Goal: Book appointment/travel/reservation

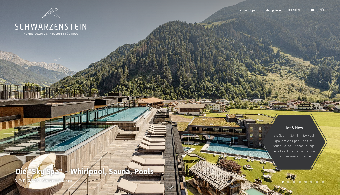
click at [322, 10] on span "Menü" at bounding box center [320, 10] width 9 height 4
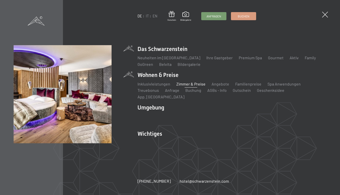
click at [193, 86] on link "Zimmer & Preise" at bounding box center [191, 83] width 29 height 5
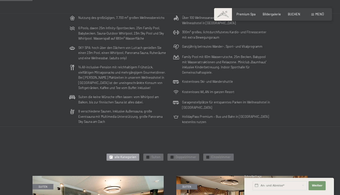
scroll to position [122, 0]
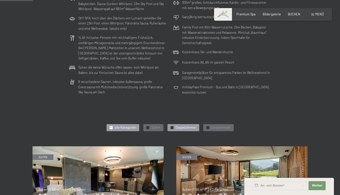
click at [180, 128] on span "Doppelzimmer" at bounding box center [186, 127] width 21 height 5
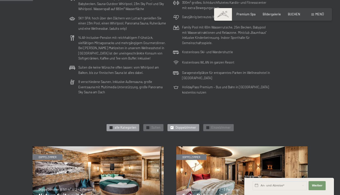
click at [135, 124] on div "✓ alle Kategorien" at bounding box center [123, 127] width 33 height 7
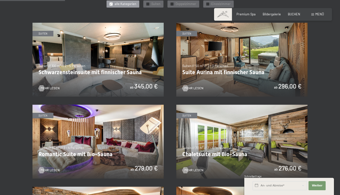
scroll to position [245, 0]
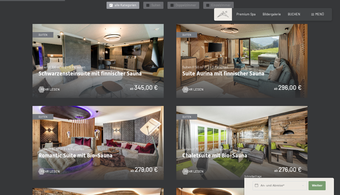
click at [125, 73] on img at bounding box center [98, 61] width 131 height 74
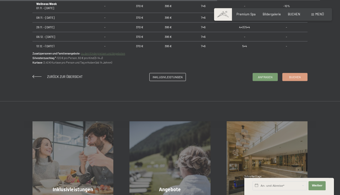
scroll to position [428, 0]
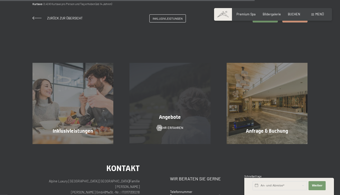
click at [174, 86] on div "Angebote Mehr erfahren" at bounding box center [170, 103] width 97 height 81
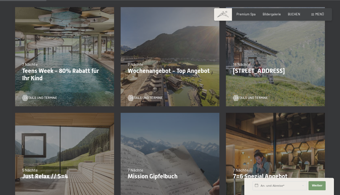
scroll to position [122, 0]
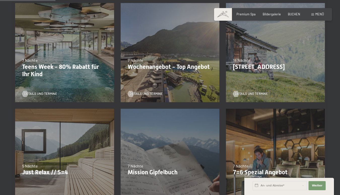
click at [151, 79] on div "31.08.2025–12.04.2026 14.05.–21.06.2026 27.06.2026–01.02.2027 7 Nächte Wochenan…" at bounding box center [171, 53] width 106 height 106
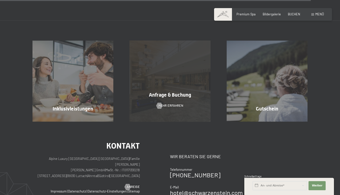
scroll to position [649, 0]
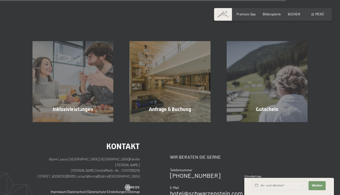
click at [322, 15] on span "Menü" at bounding box center [320, 14] width 9 height 4
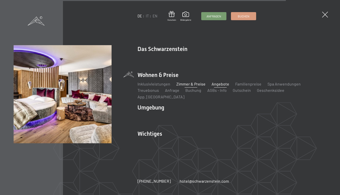
click at [185, 86] on link "Zimmer & Preise" at bounding box center [191, 83] width 29 height 5
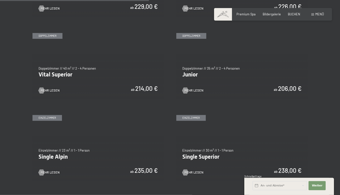
scroll to position [551, 0]
